Goal: Find specific page/section: Find specific page/section

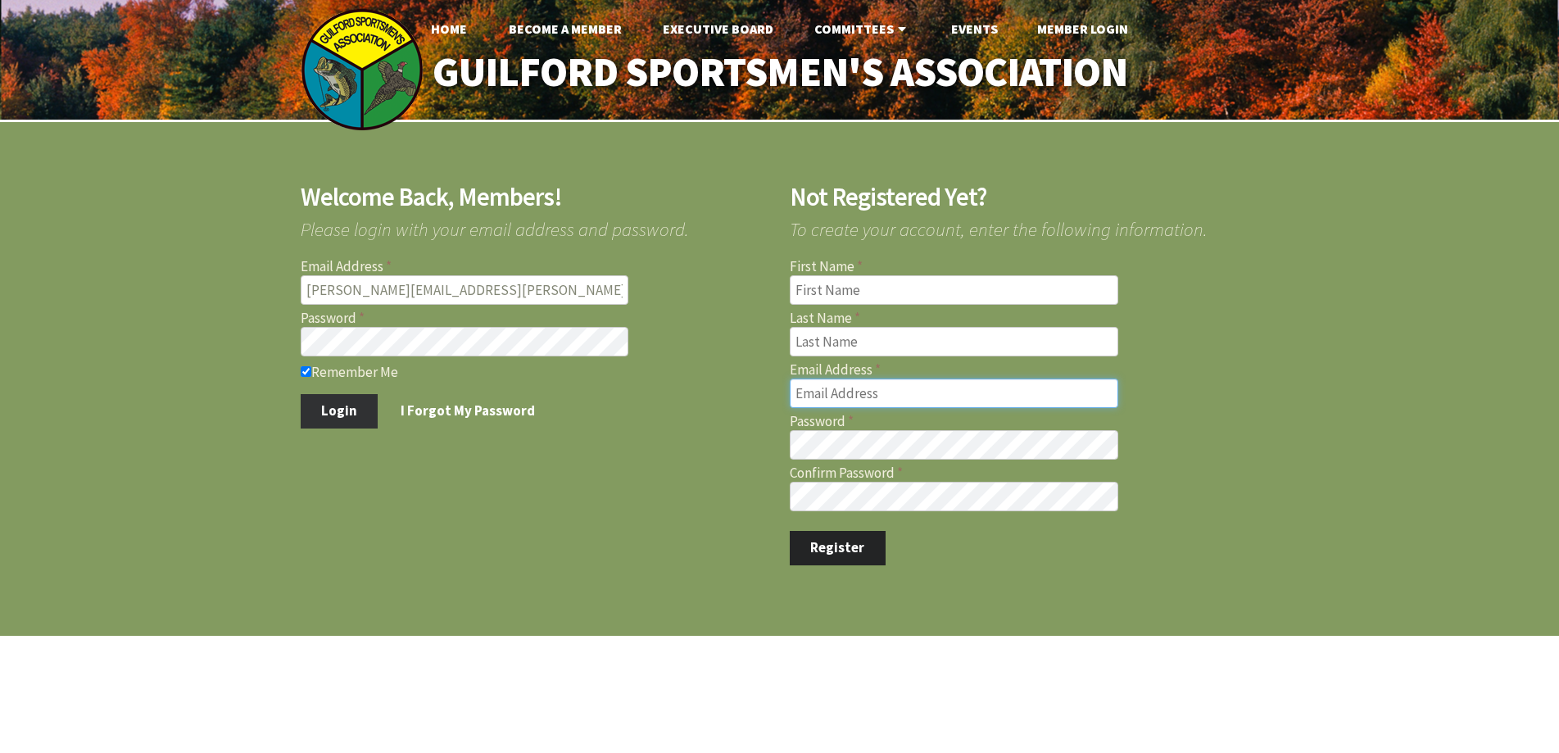
type input "[PERSON_NAME][EMAIL_ADDRESS][PERSON_NAME][DOMAIN_NAME]"
click at [342, 412] on button "Login" at bounding box center [340, 411] width 78 height 34
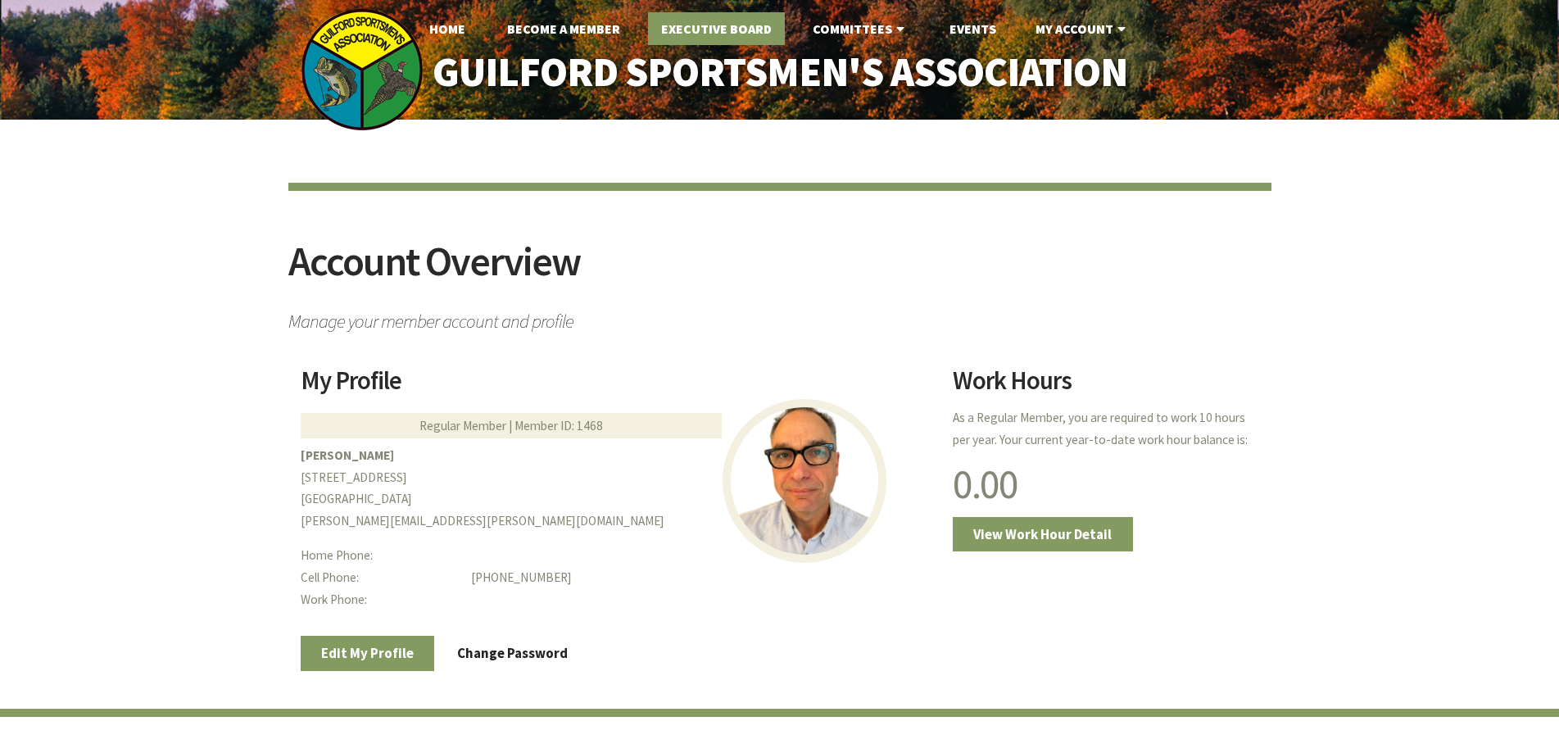
click at [710, 25] on link "Executive Board" at bounding box center [716, 28] width 137 height 33
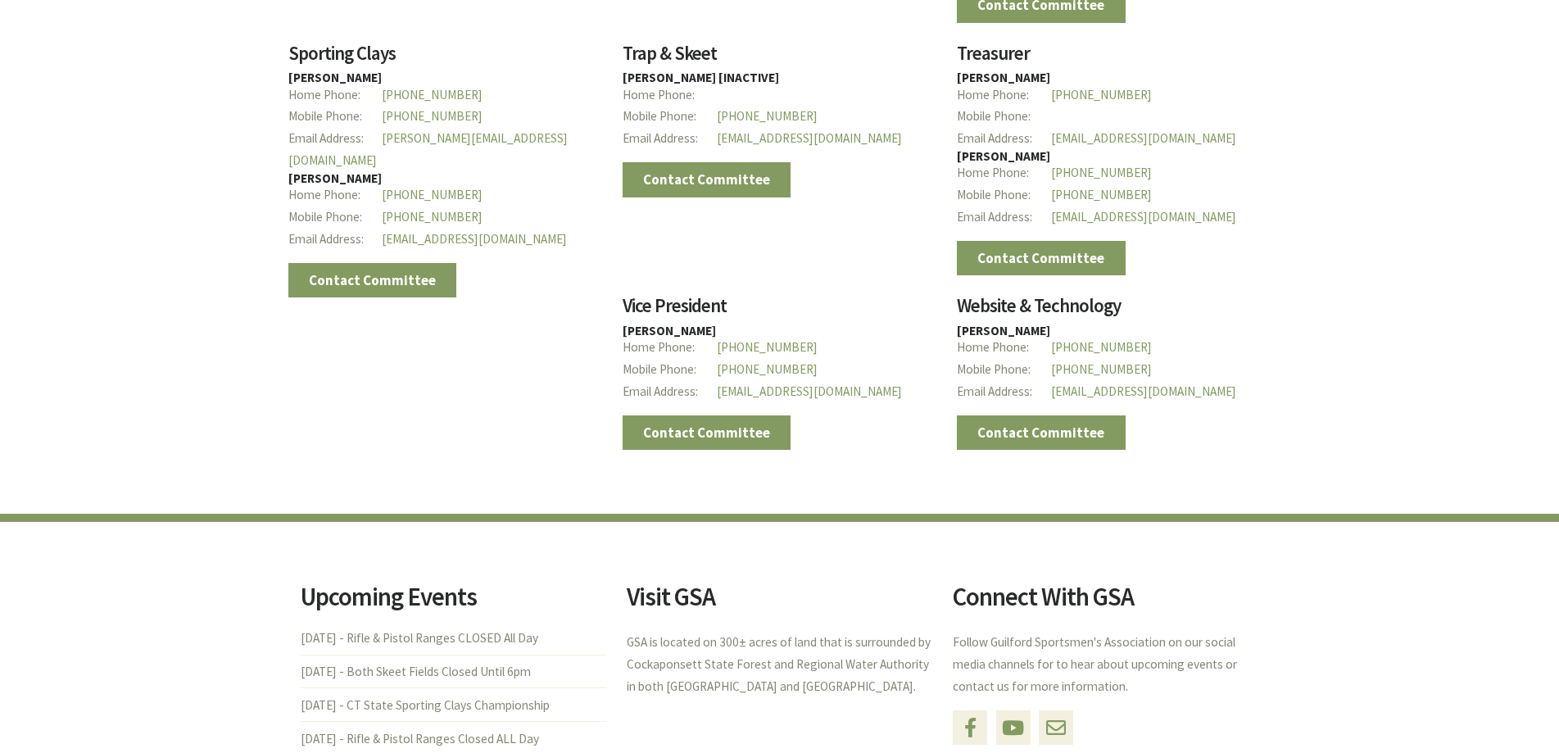
scroll to position [2928, 0]
